Goal: Task Accomplishment & Management: Complete application form

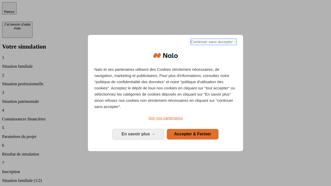
click at [213, 43] on span "Continuer sans accepter →" at bounding box center [214, 42] width 46 height 6
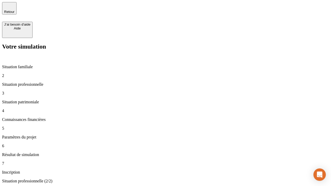
type input "30 000"
type input "1 000"
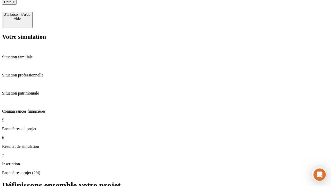
scroll to position [5, 0]
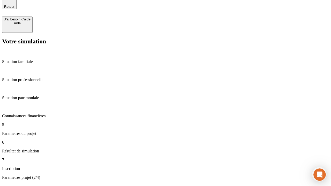
type input "40"
type input "64"
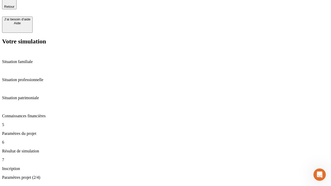
type input "200 000"
type input "640"
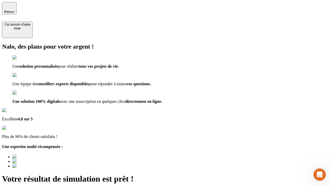
type input "[EMAIL_ADDRESS][DOMAIN_NAME]"
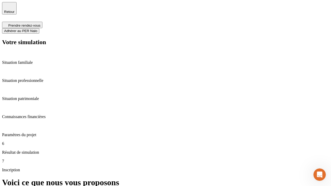
click at [37, 29] on span "Adhérer au PER Nalo" at bounding box center [20, 31] width 33 height 4
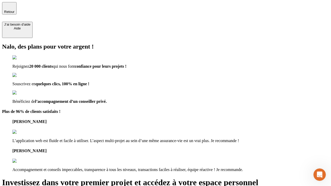
type input "[PERSON_NAME][EMAIL_ADDRESS][DOMAIN_NAME]"
